Goal: Task Accomplishment & Management: Manage account settings

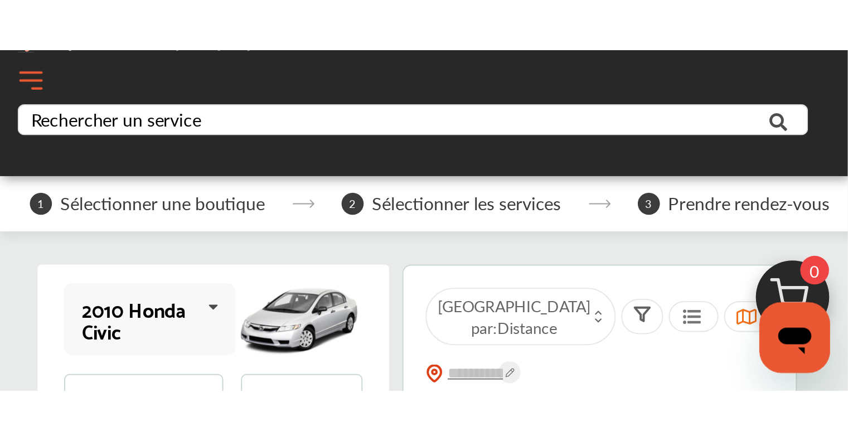
scroll to position [167, 0]
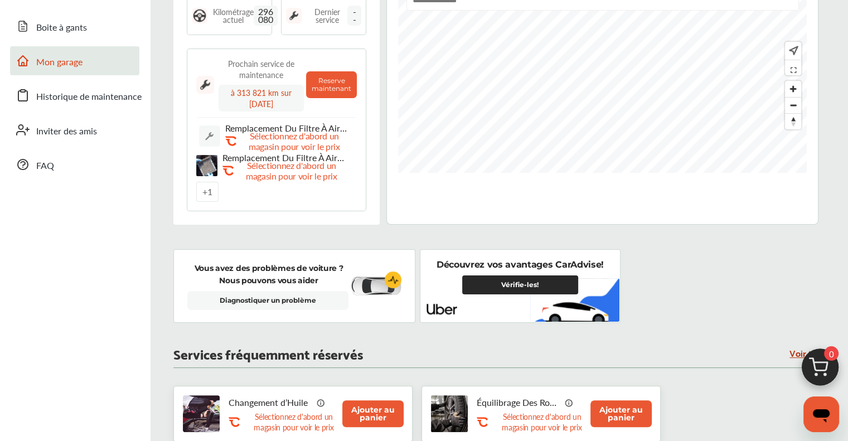
click at [59, 66] on span "Mon garage" at bounding box center [59, 62] width 46 height 15
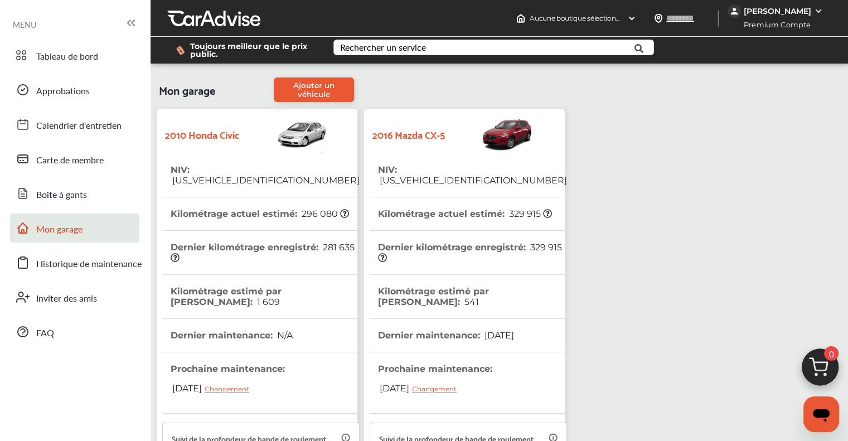
click at [436, 171] on span "[US_VEHICLE_IDENTIFICATION_NUMBER]" at bounding box center [472, 180] width 189 height 11
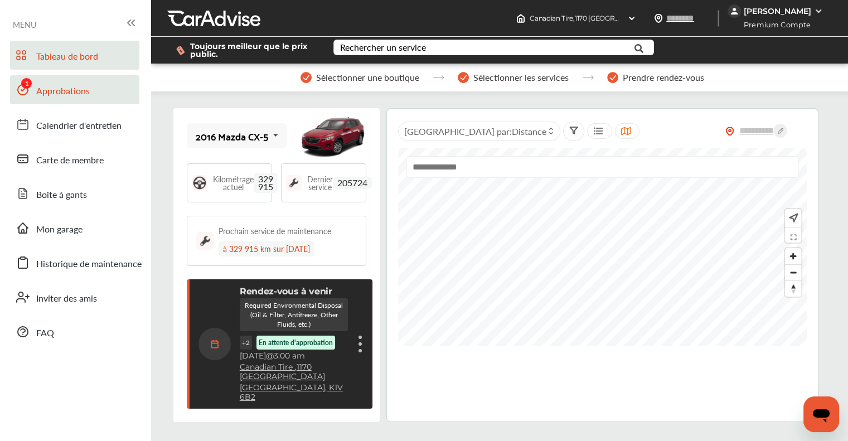
click at [55, 99] on link "Approbations" at bounding box center [74, 89] width 129 height 29
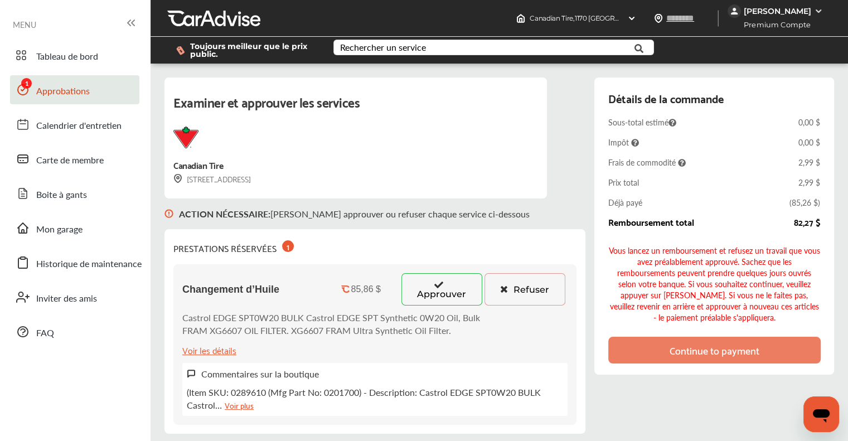
click at [436, 171] on button "Approuver" at bounding box center [442, 289] width 81 height 32
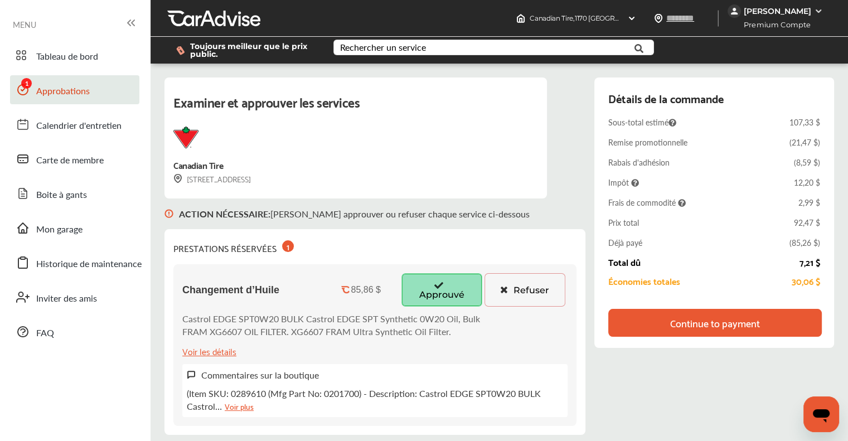
click at [436, 171] on div "Continue to payment" at bounding box center [715, 322] width 90 height 11
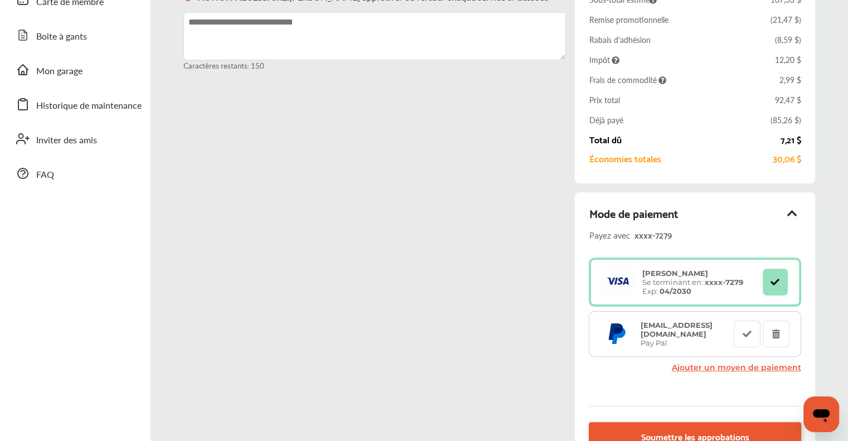
scroll to position [167, 0]
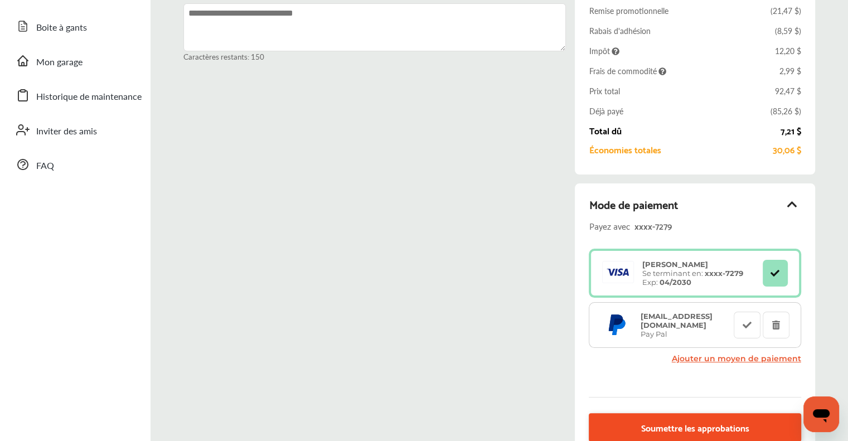
click at [436, 171] on span "Soumettre les approbations" at bounding box center [695, 427] width 108 height 15
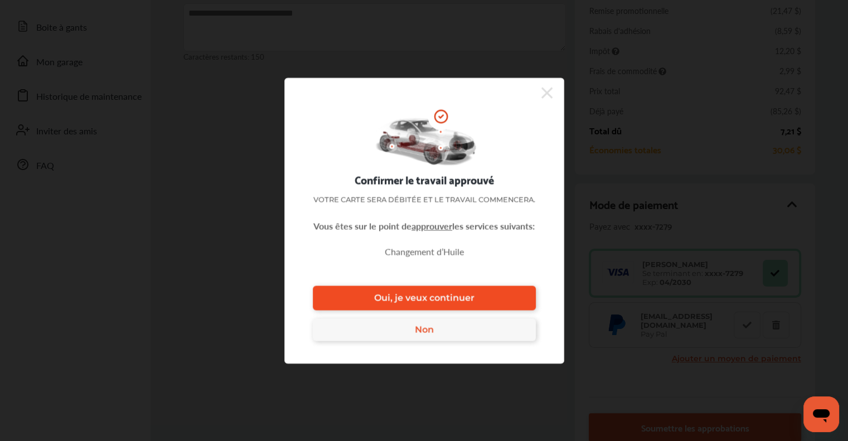
click at [436, 171] on span "Oui, je veux continuer" at bounding box center [424, 298] width 100 height 11
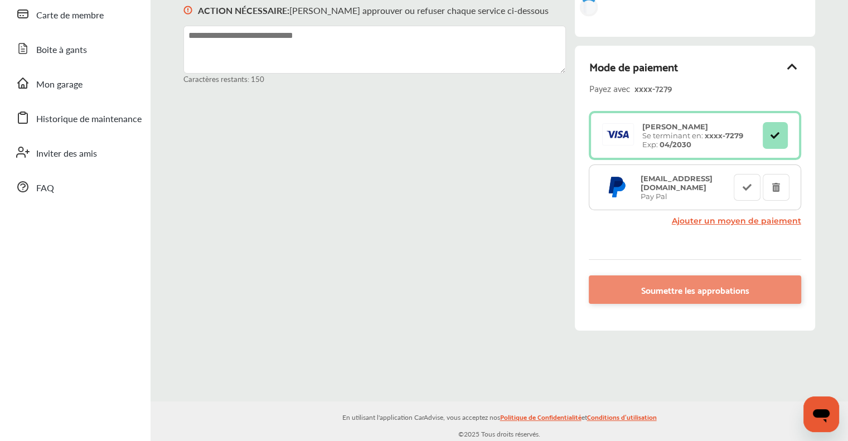
scroll to position [168, 0]
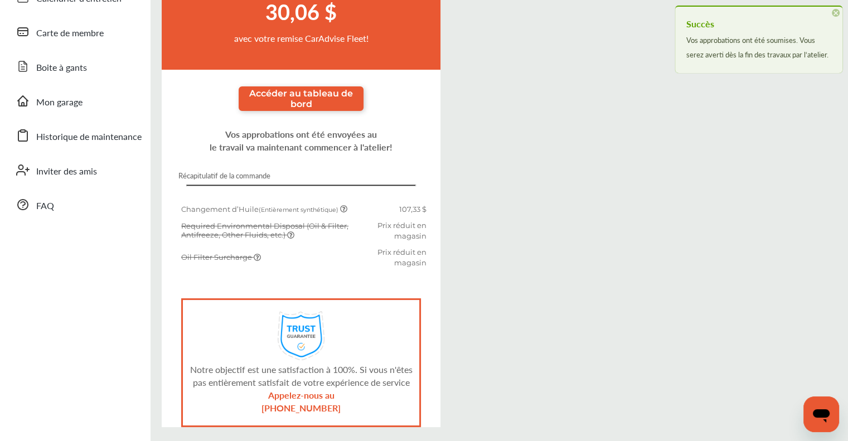
scroll to position [167, 0]
